Goal: Information Seeking & Learning: Learn about a topic

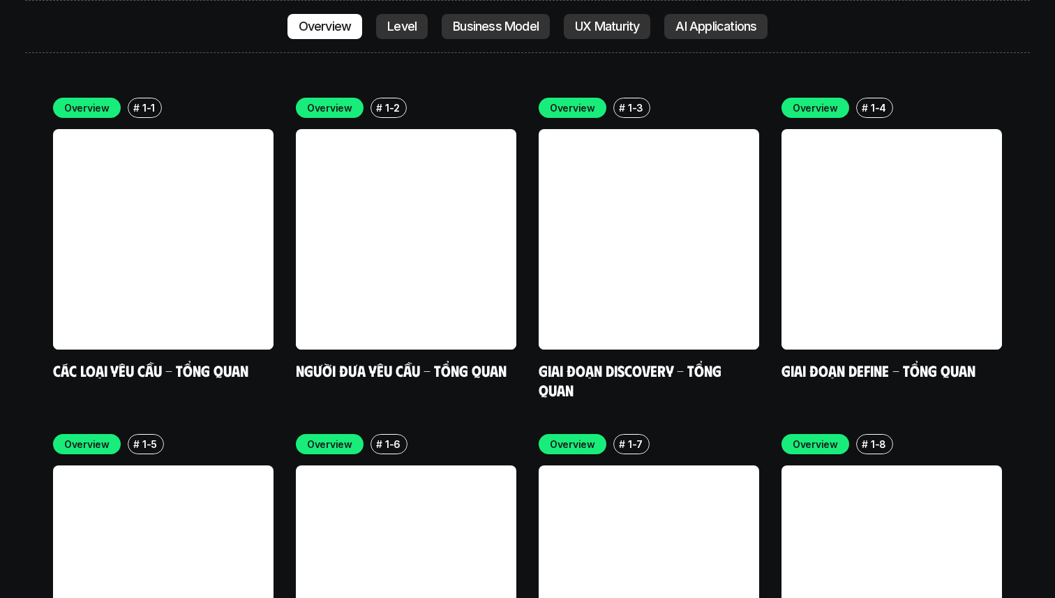
scroll to position [4072, 0]
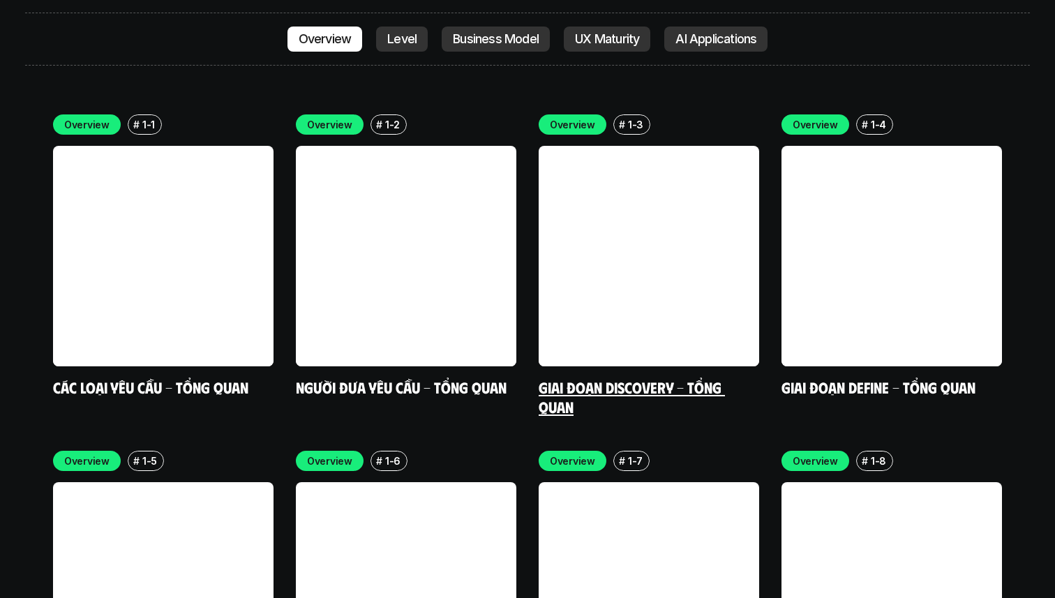
click at [564, 377] on link "Giai đoạn Discovery - Tổng quan" at bounding box center [631, 396] width 186 height 38
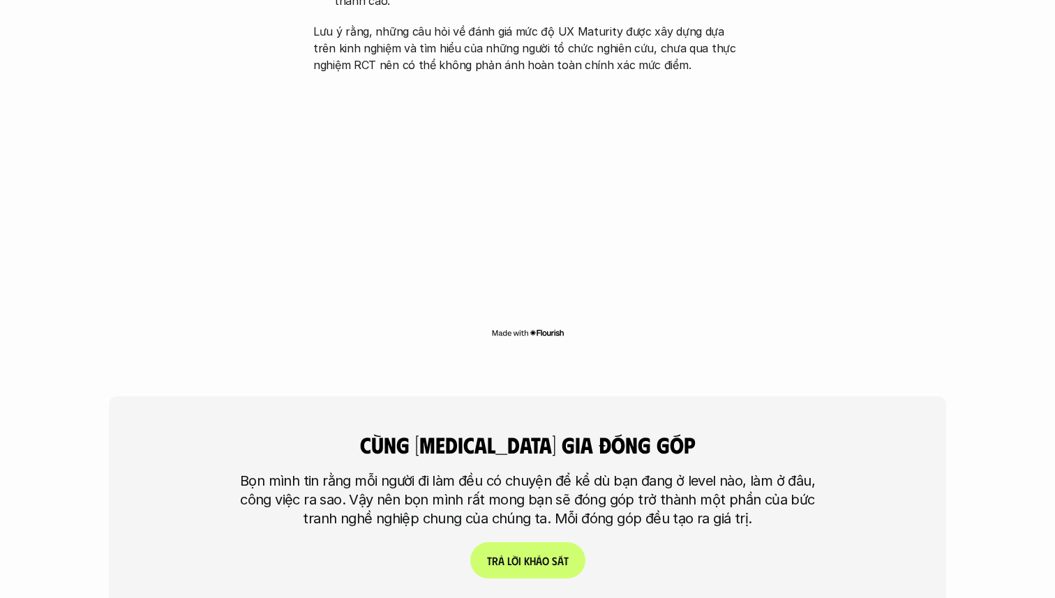
scroll to position [3362, 0]
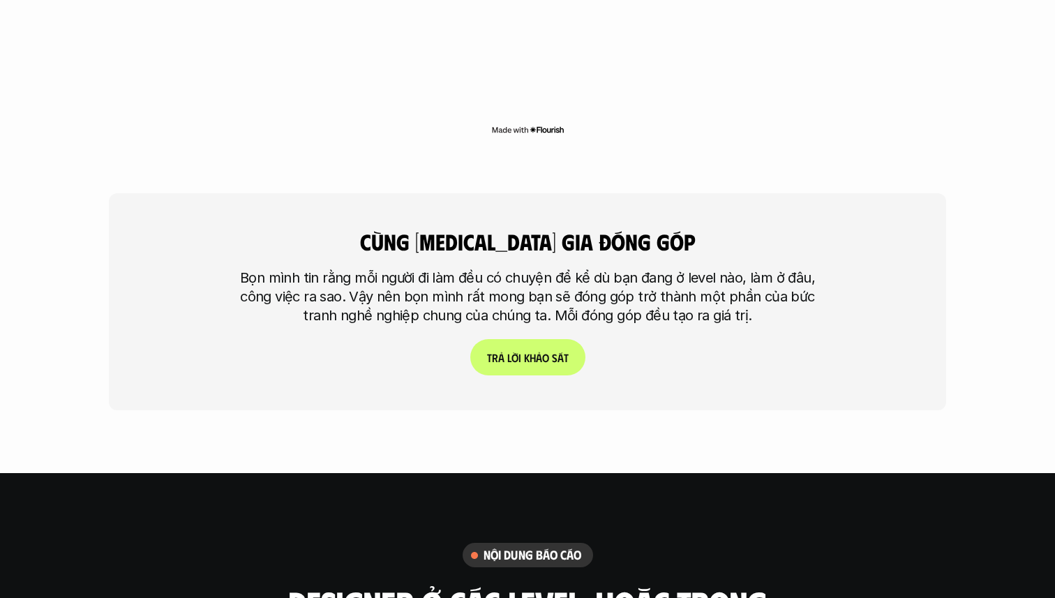
click at [531, 351] on p "T r ả l ờ i k h ả o s á t" at bounding box center [528, 357] width 82 height 13
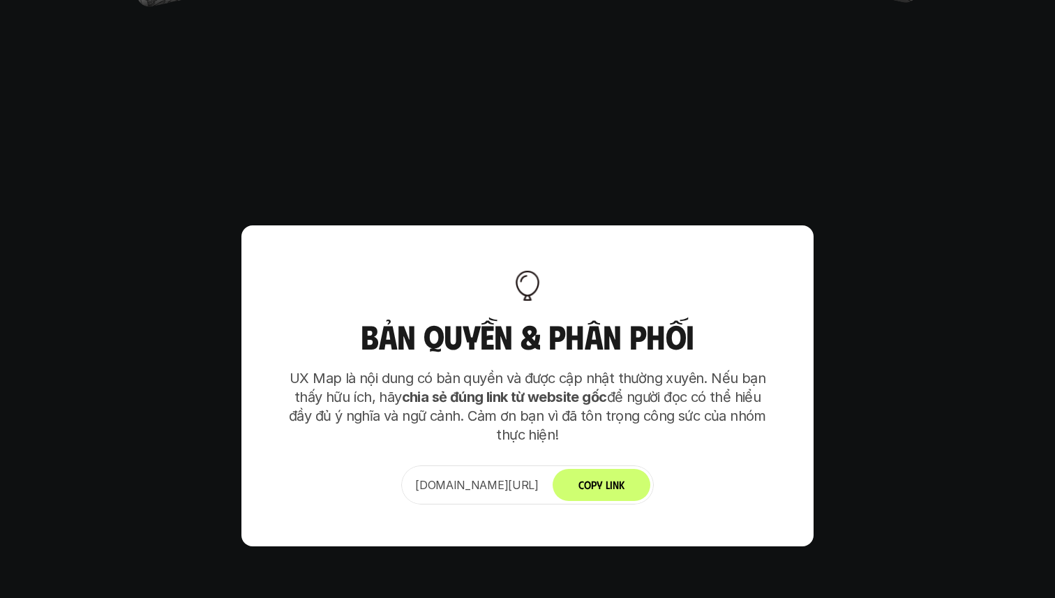
scroll to position [8759, 0]
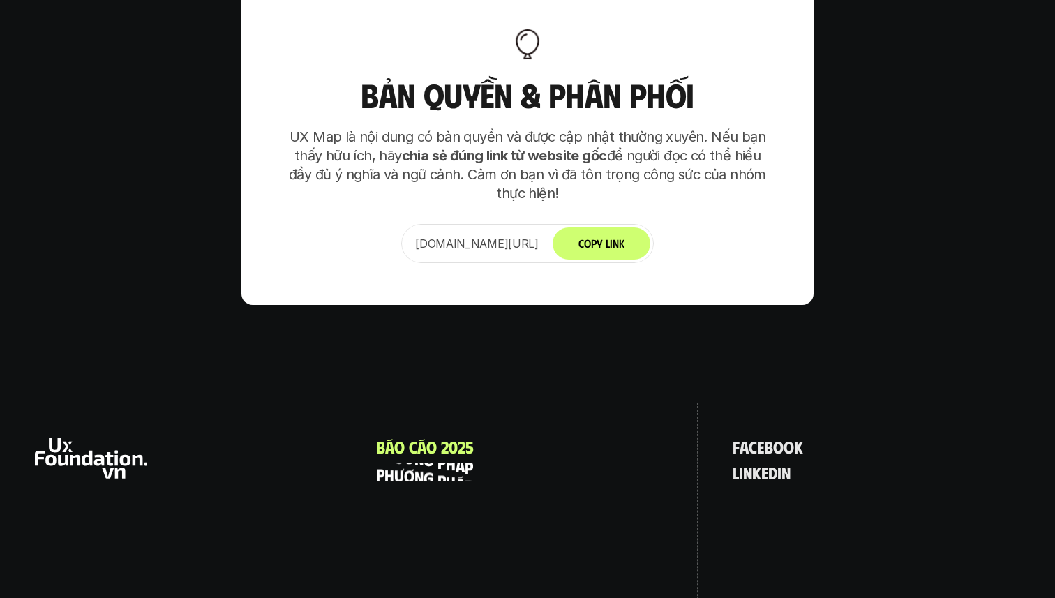
click at [439, 463] on p "p h ư ơ n g p h á p" at bounding box center [424, 472] width 97 height 18
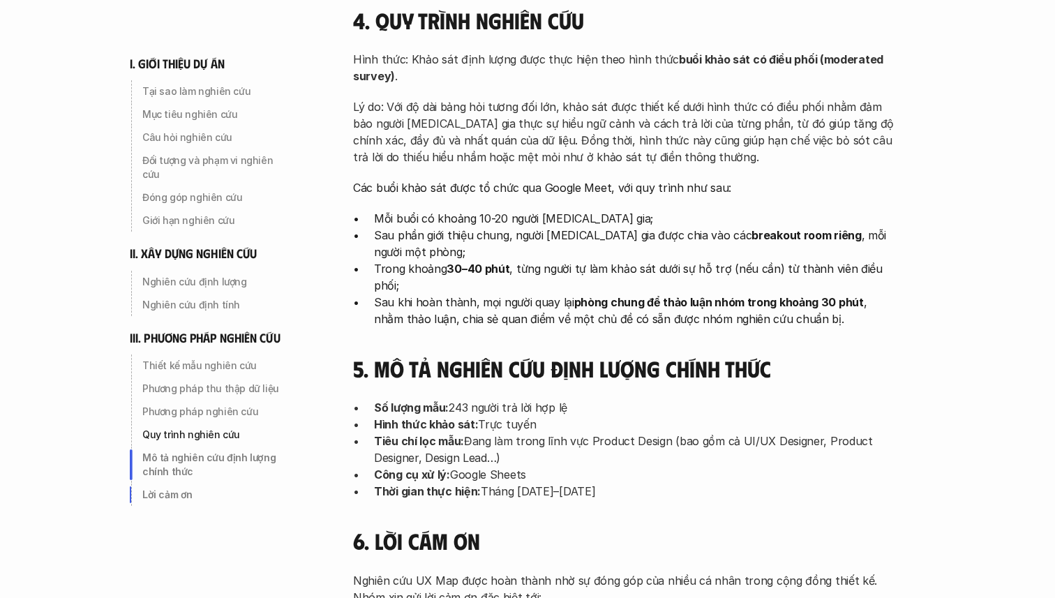
scroll to position [4536, 0]
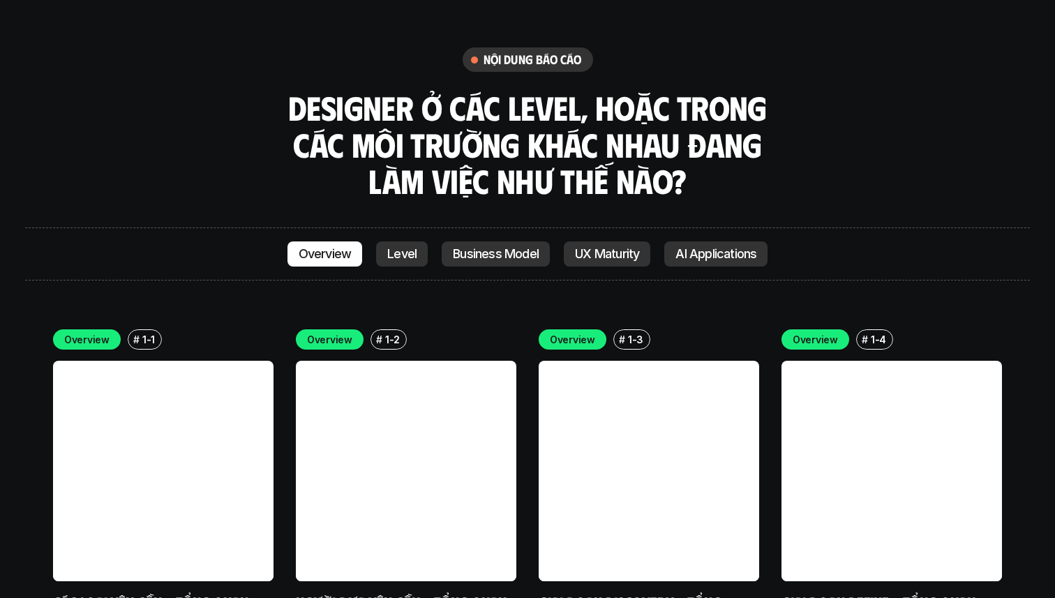
scroll to position [3866, 0]
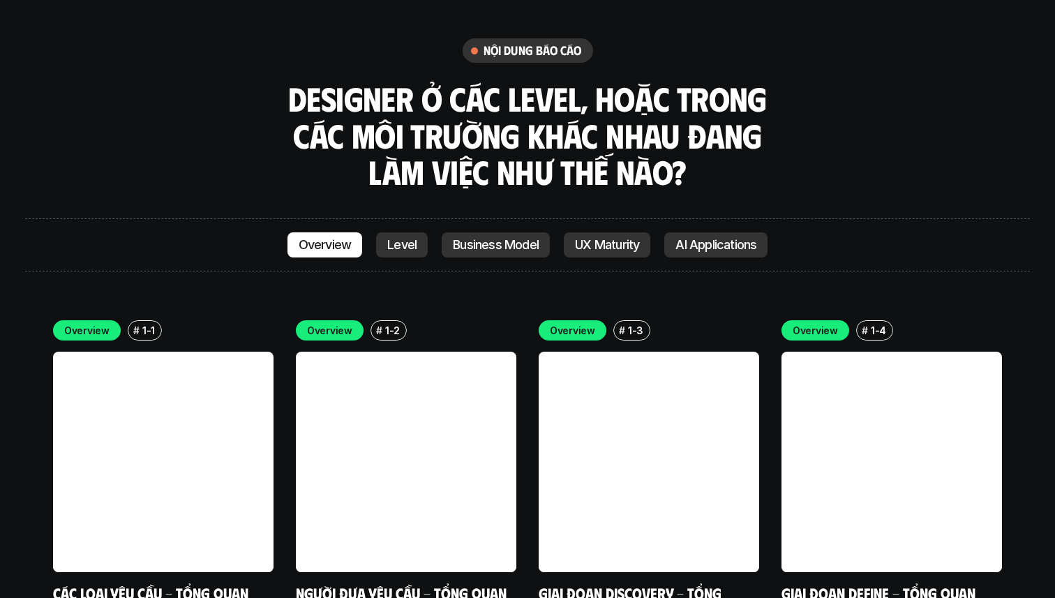
click at [160, 583] on link "Các loại yêu cầu - Tổng quan" at bounding box center [150, 592] width 195 height 19
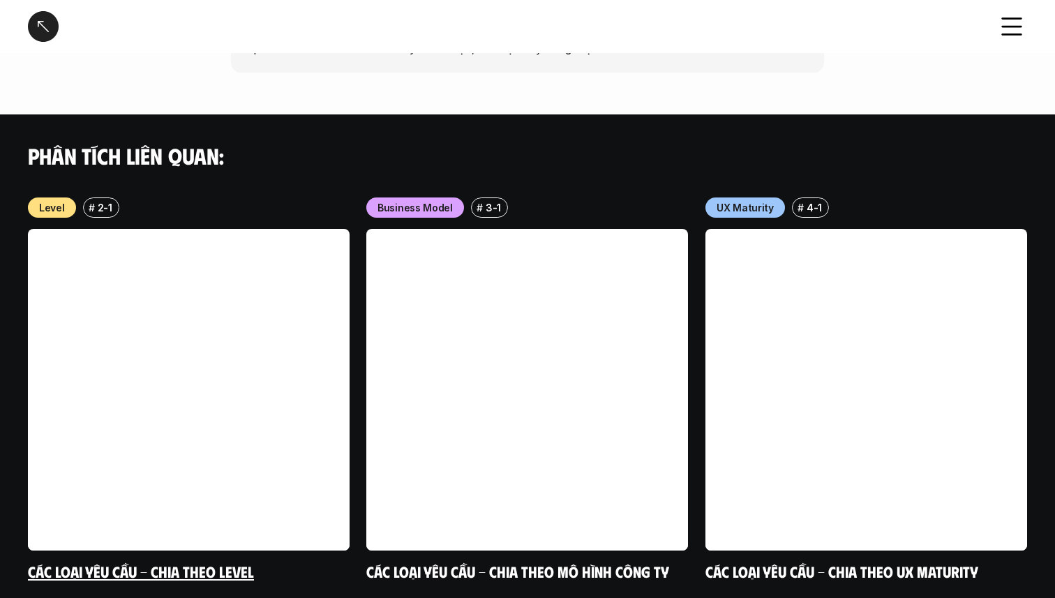
scroll to position [1445, 0]
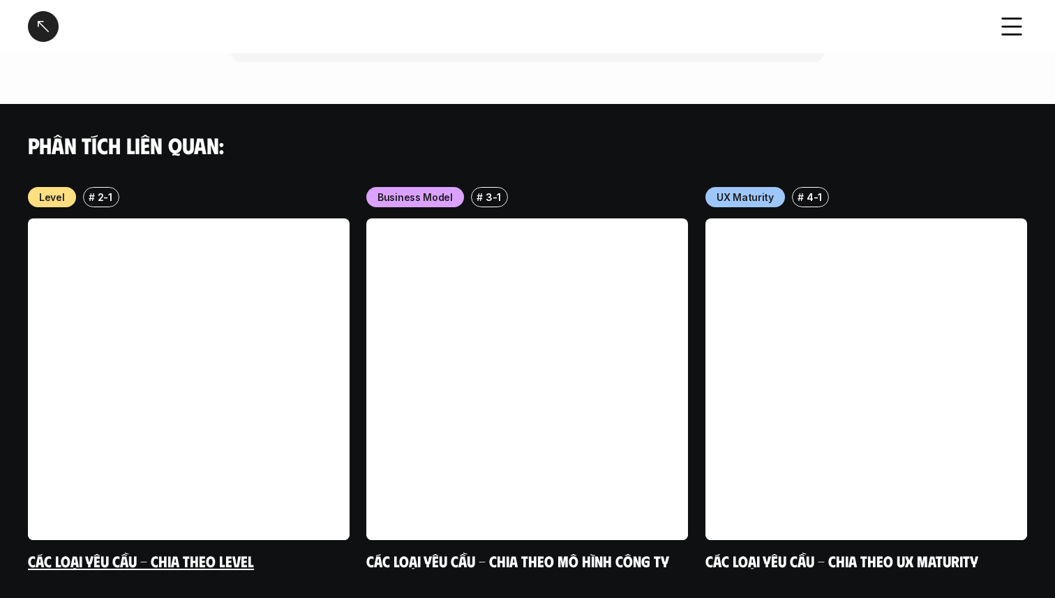
click at [229, 551] on link "Các loại yêu cầu - Chia theo level" at bounding box center [141, 560] width 226 height 19
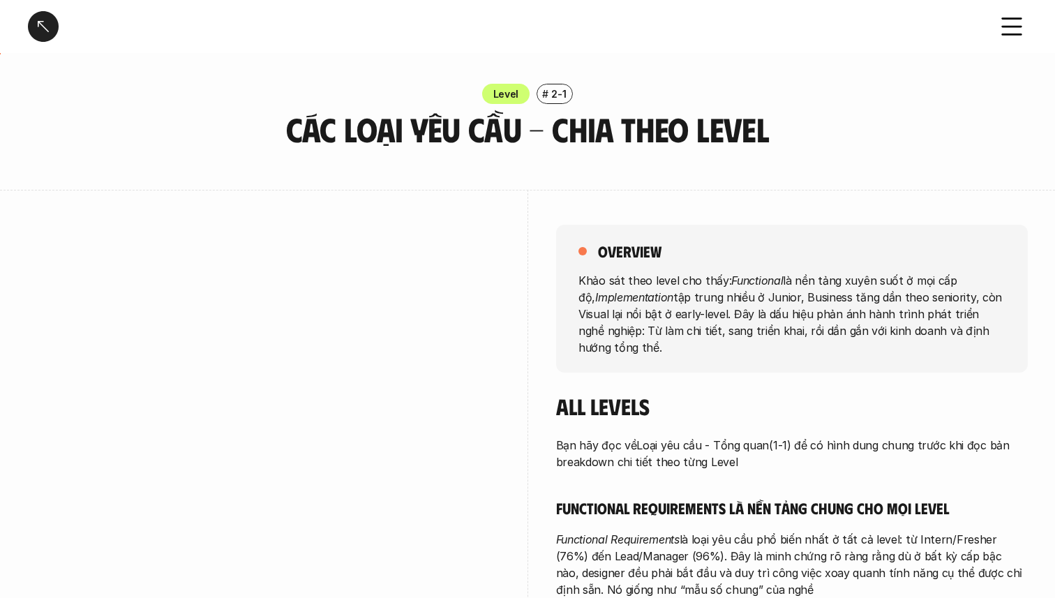
scroll to position [1435, 0]
